Goal: Task Accomplishment & Management: Use online tool/utility

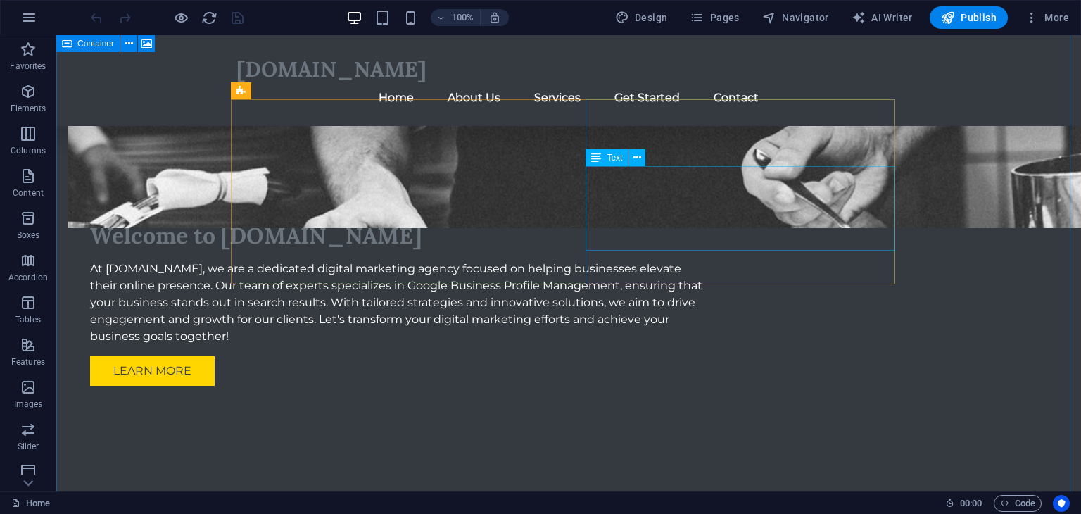
scroll to position [1286, 0]
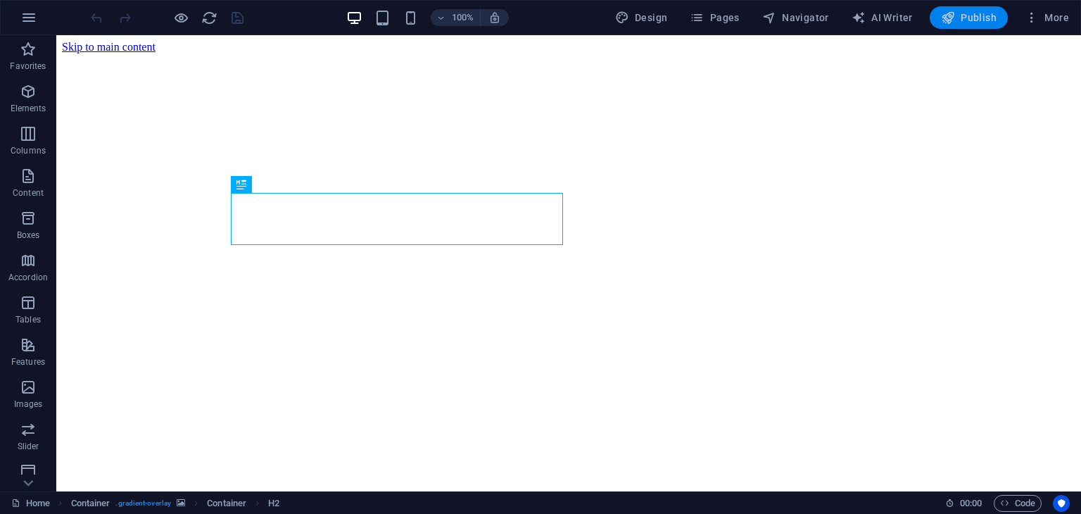
click at [956, 18] on span "Publish" at bounding box center [969, 18] width 56 height 14
